Goal: Task Accomplishment & Management: Use online tool/utility

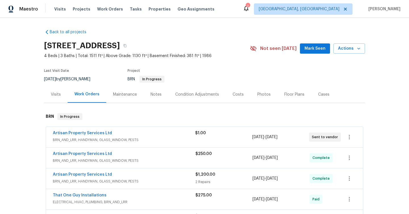
scroll to position [53, 0]
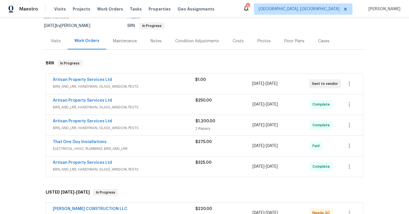
click at [131, 84] on span "BRN_AND_LRR, HANDYMAN, GLASS_WINDOW, PESTS" at bounding box center [124, 87] width 142 height 6
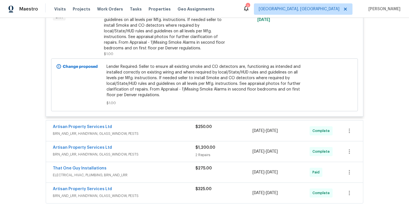
scroll to position [191, 0]
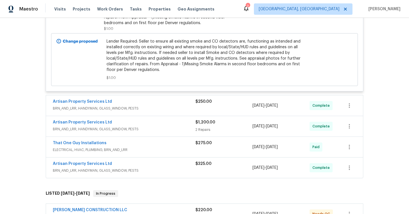
click at [167, 102] on div "Artisan Property Services Ltd" at bounding box center [124, 102] width 143 height 7
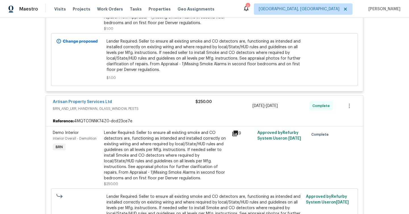
scroll to position [304, 0]
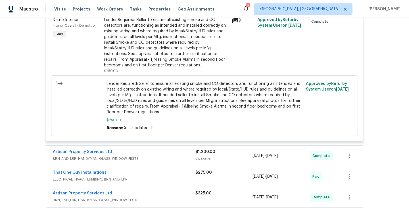
click at [159, 158] on span "BRN_AND_LRR, HANDYMAN, GLASS_WINDOW, PESTS" at bounding box center [124, 159] width 143 height 6
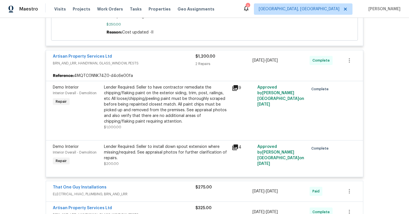
scroll to position [400, 0]
click at [163, 187] on div "That One Guy Installations" at bounding box center [124, 188] width 143 height 7
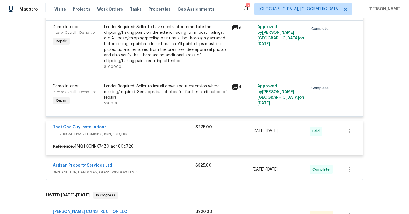
scroll to position [473, 0]
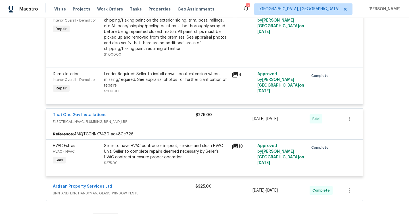
click at [167, 189] on div "Artisan Property Services Ltd" at bounding box center [124, 187] width 143 height 7
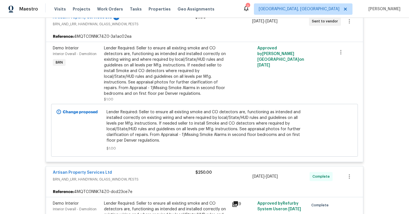
scroll to position [79, 0]
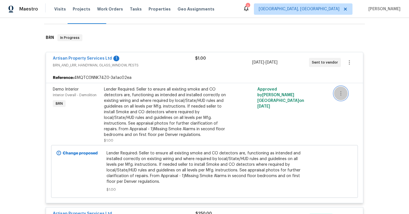
click at [340, 91] on icon "button" at bounding box center [341, 93] width 7 height 7
click at [349, 65] on div at bounding box center [204, 107] width 409 height 214
click at [349, 63] on icon "button" at bounding box center [349, 62] width 7 height 7
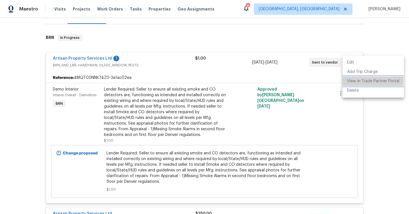
click at [357, 81] on li "View In Trade Partner Portal" at bounding box center [373, 81] width 61 height 9
click at [110, 110] on div at bounding box center [204, 107] width 409 height 214
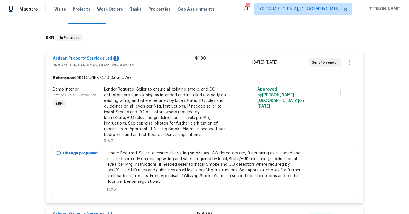
click at [110, 111] on div "Edit Add Trip Charge View In Trade Partner Portal Delete" at bounding box center [204, 107] width 409 height 214
